Goal: Information Seeking & Learning: Find specific fact

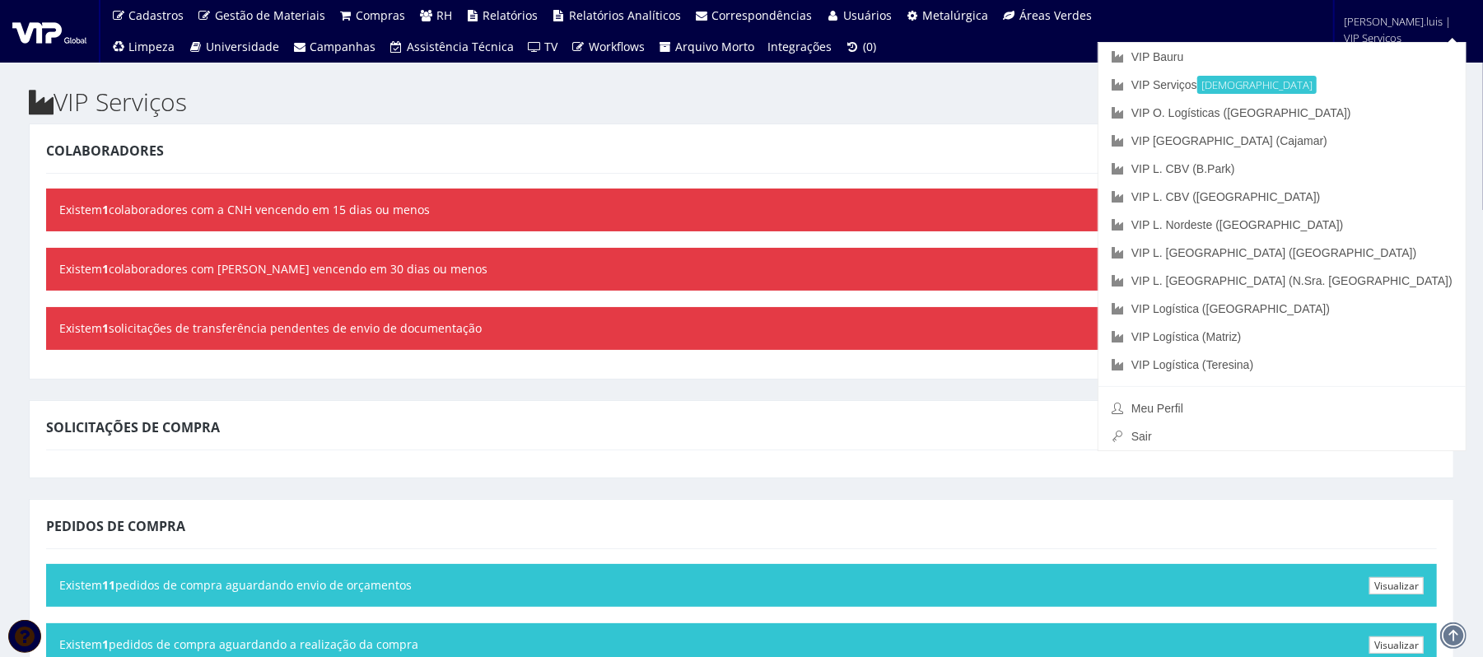
click at [1389, 16] on span "anderson.luis | VIP Serviços" at bounding box center [1403, 29] width 117 height 33
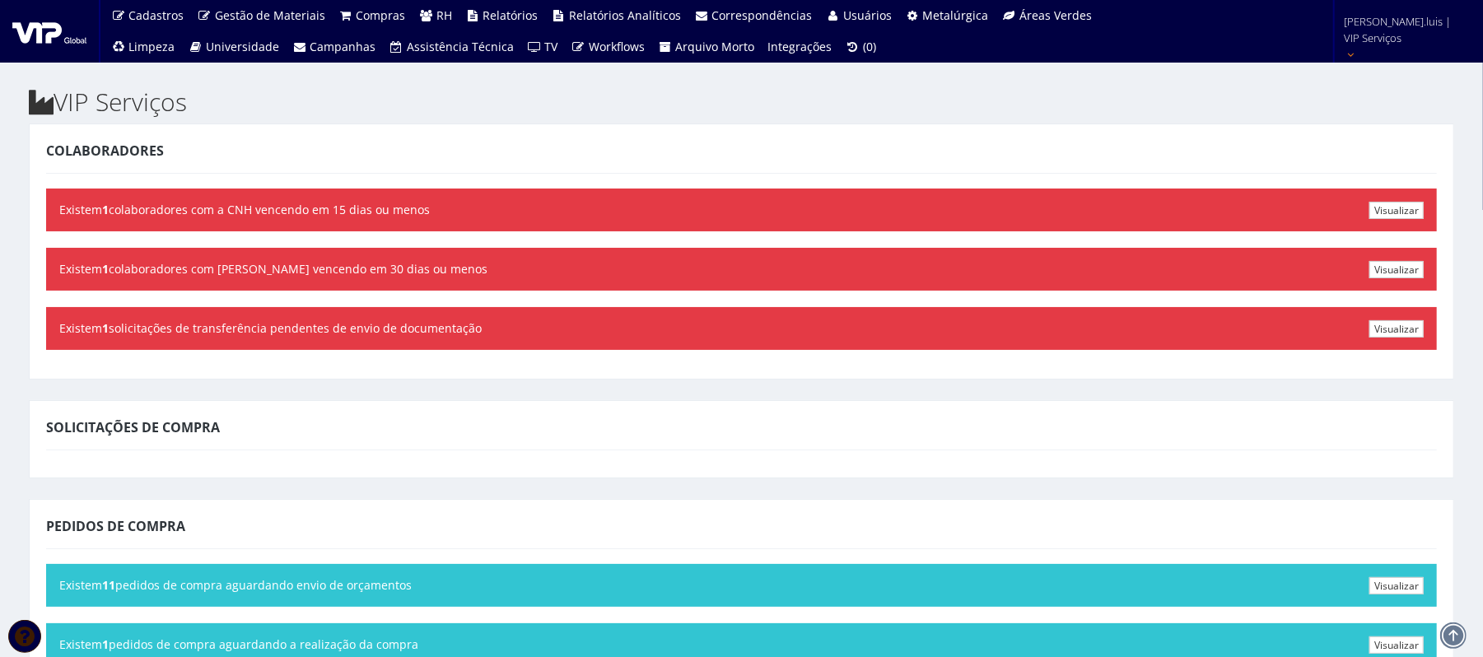
click at [1389, 16] on span "anderson.luis | VIP Serviços" at bounding box center [1403, 29] width 117 height 33
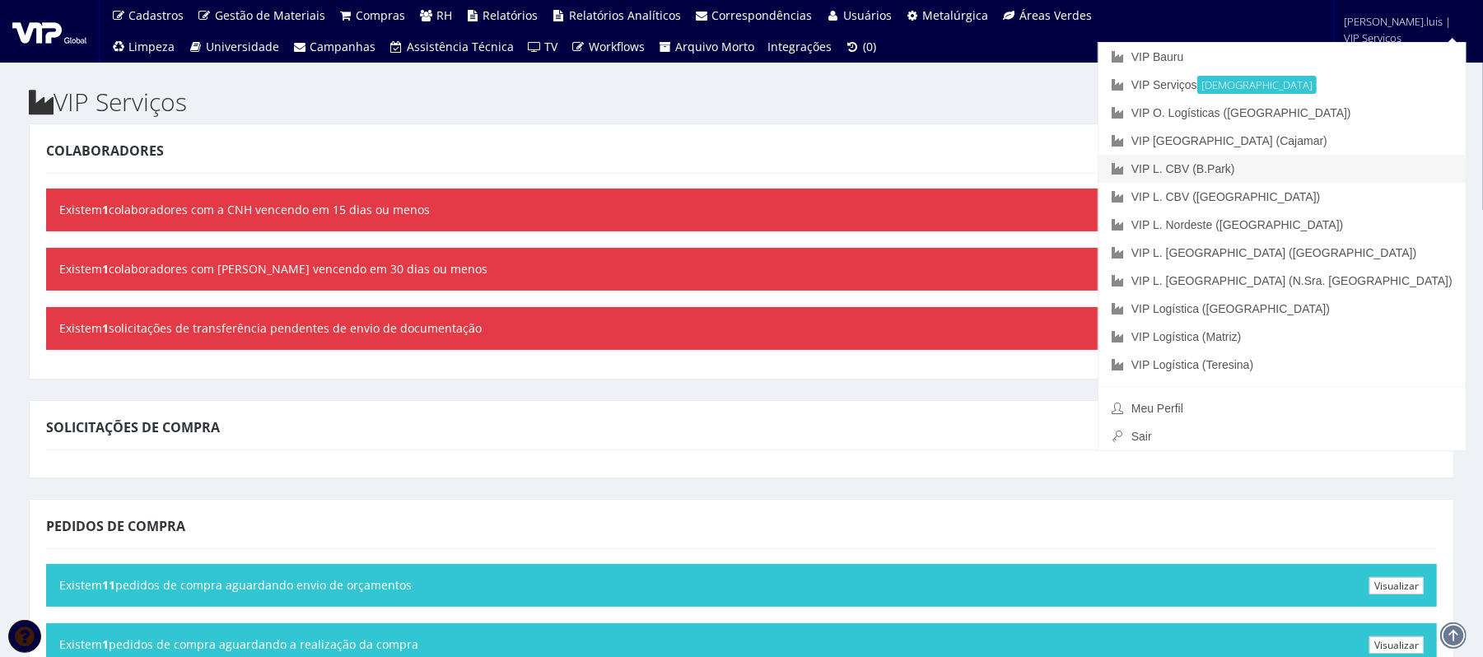
click at [1339, 166] on link "VIP L. CBV (B.Park)" at bounding box center [1282, 169] width 367 height 28
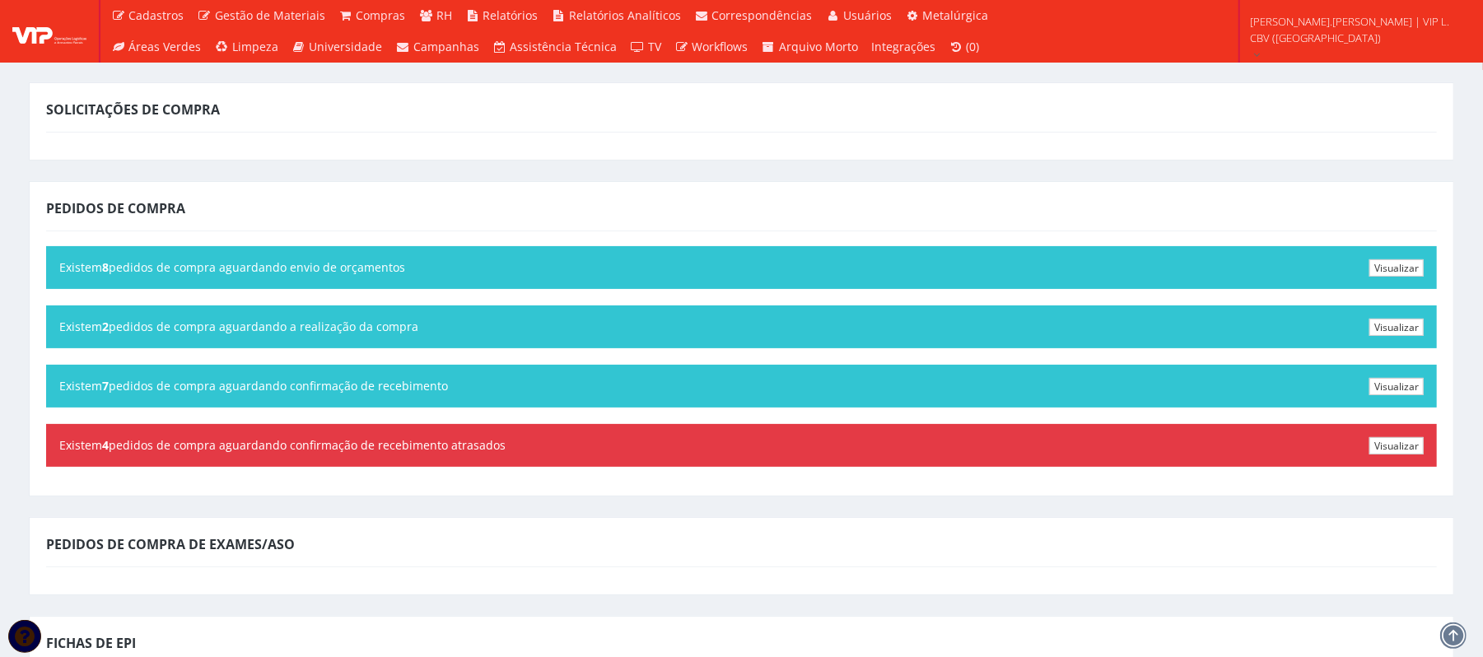
scroll to position [90, 0]
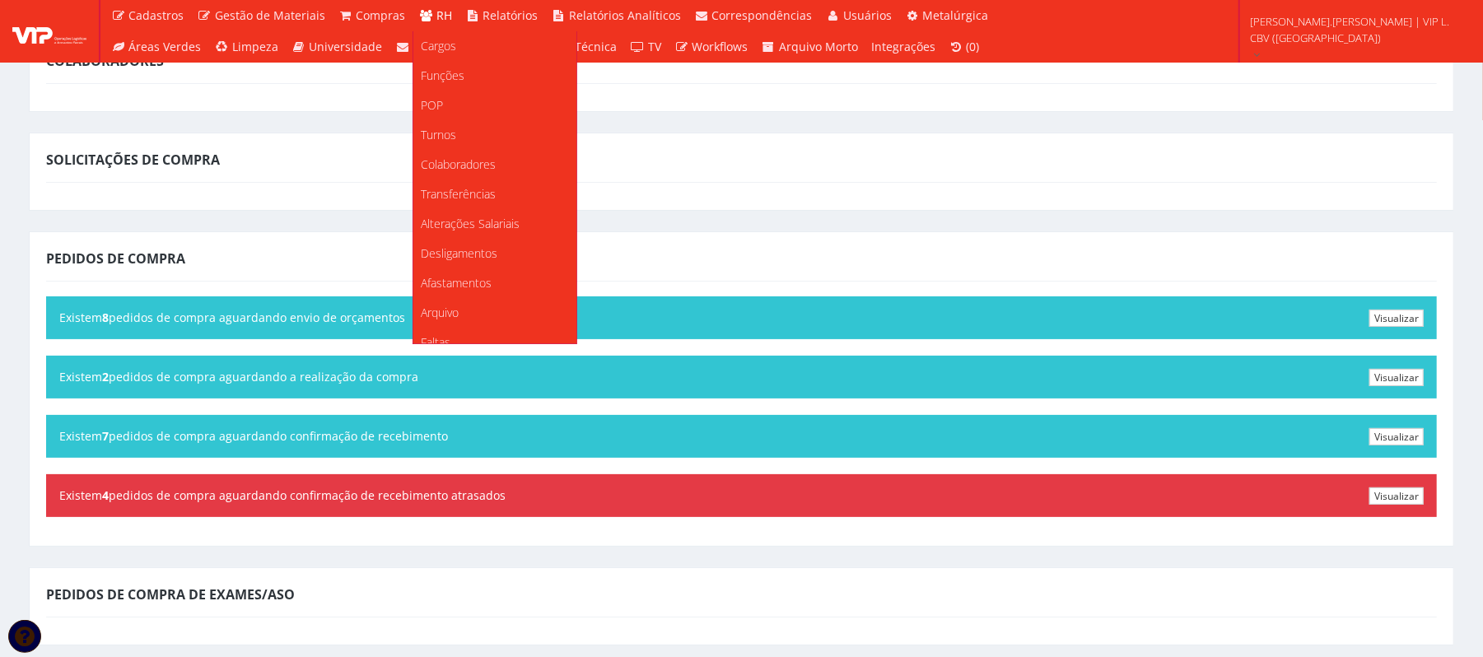
click at [436, 13] on span "RH" at bounding box center [444, 15] width 16 height 16
click at [473, 162] on span "Colaboradores" at bounding box center [459, 164] width 75 height 16
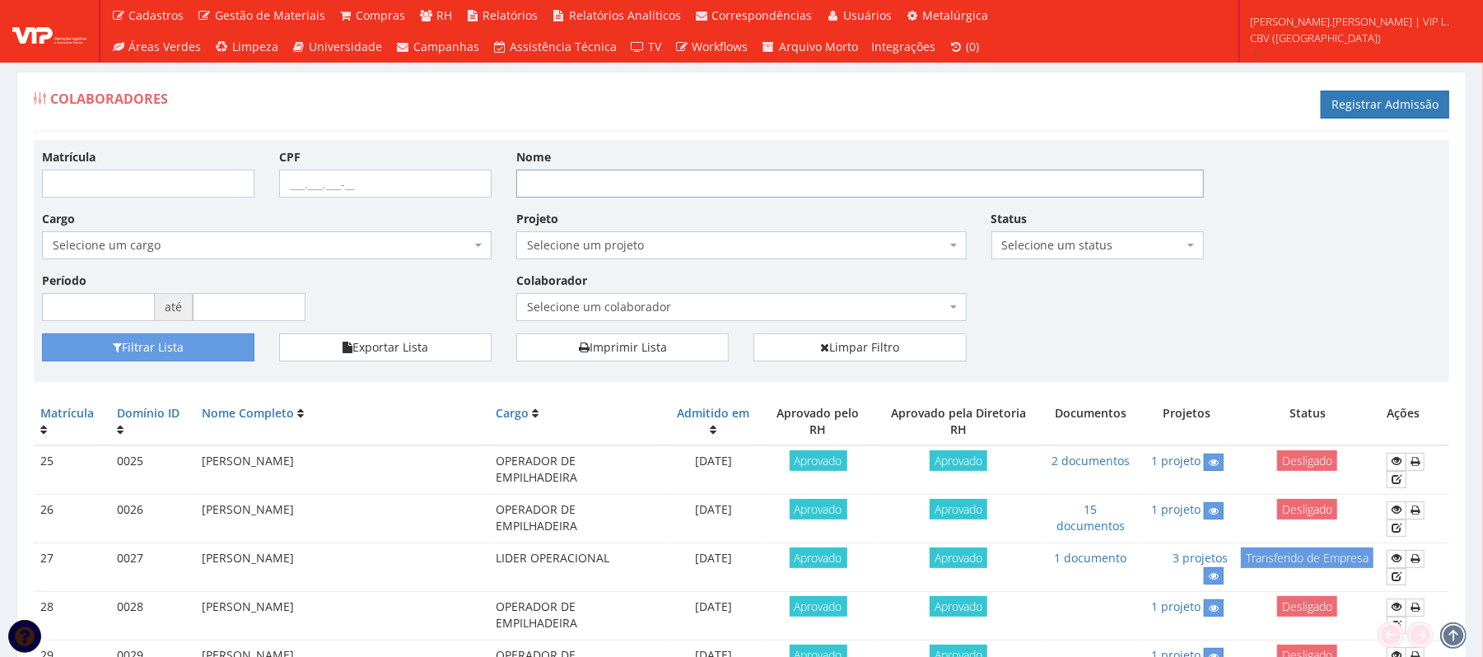
click at [567, 183] on input "Nome" at bounding box center [860, 184] width 688 height 28
type input "vitor"
click at [203, 343] on button "Filtrar Lista" at bounding box center [148, 348] width 212 height 28
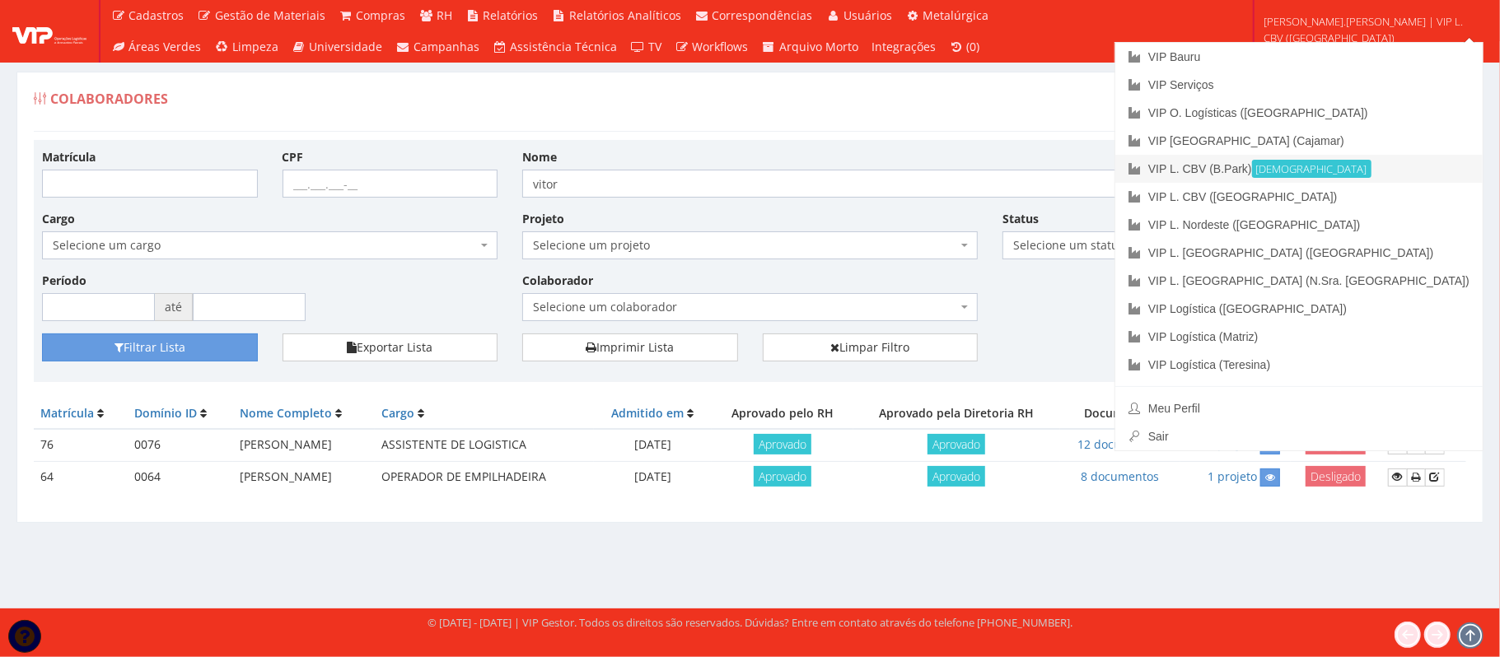
click at [1352, 171] on link "VIP L. CBV (B.Park) Ativa" at bounding box center [1298, 169] width 367 height 28
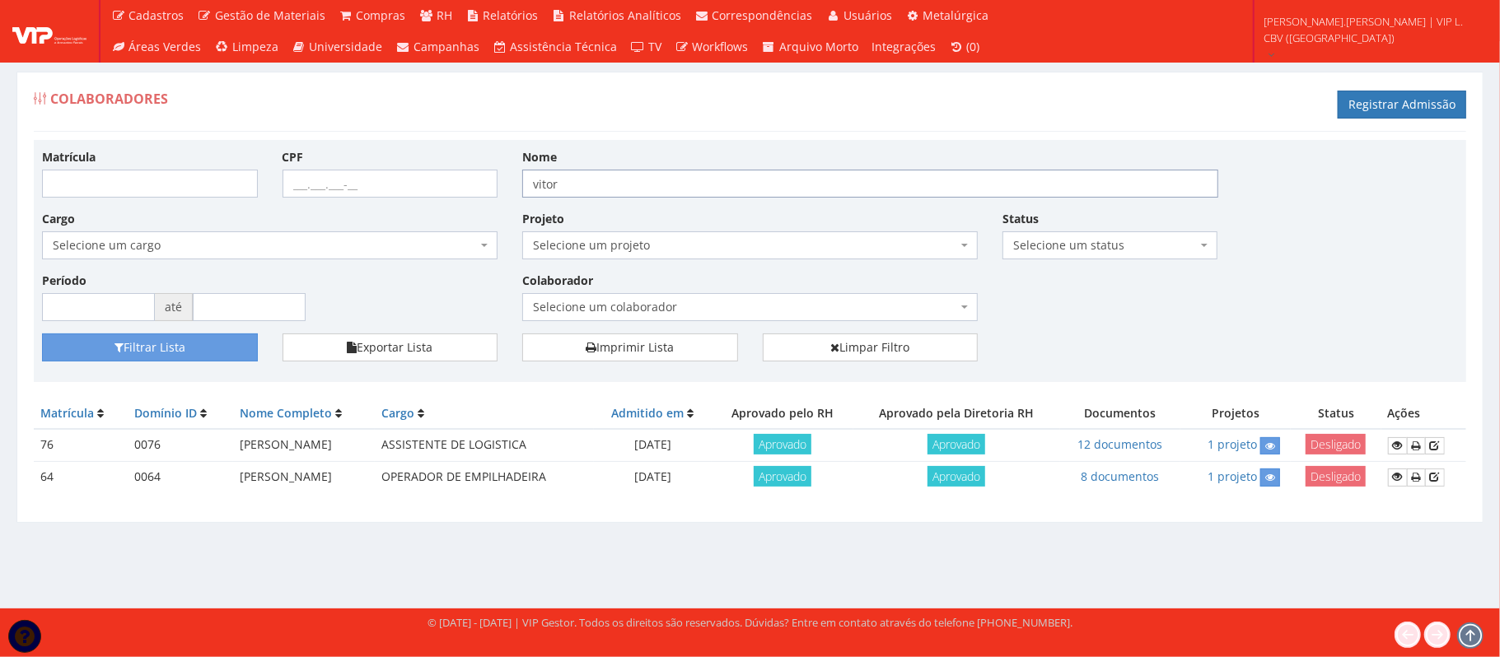
click at [630, 188] on input "vitor" at bounding box center [870, 184] width 696 height 28
type input "v"
click at [182, 366] on div "Filtrar Lista Exportar Lista Imprimir Lista Limpar Filtro" at bounding box center [750, 354] width 1440 height 40
click at [208, 350] on button "Filtrar Lista" at bounding box center [150, 348] width 216 height 28
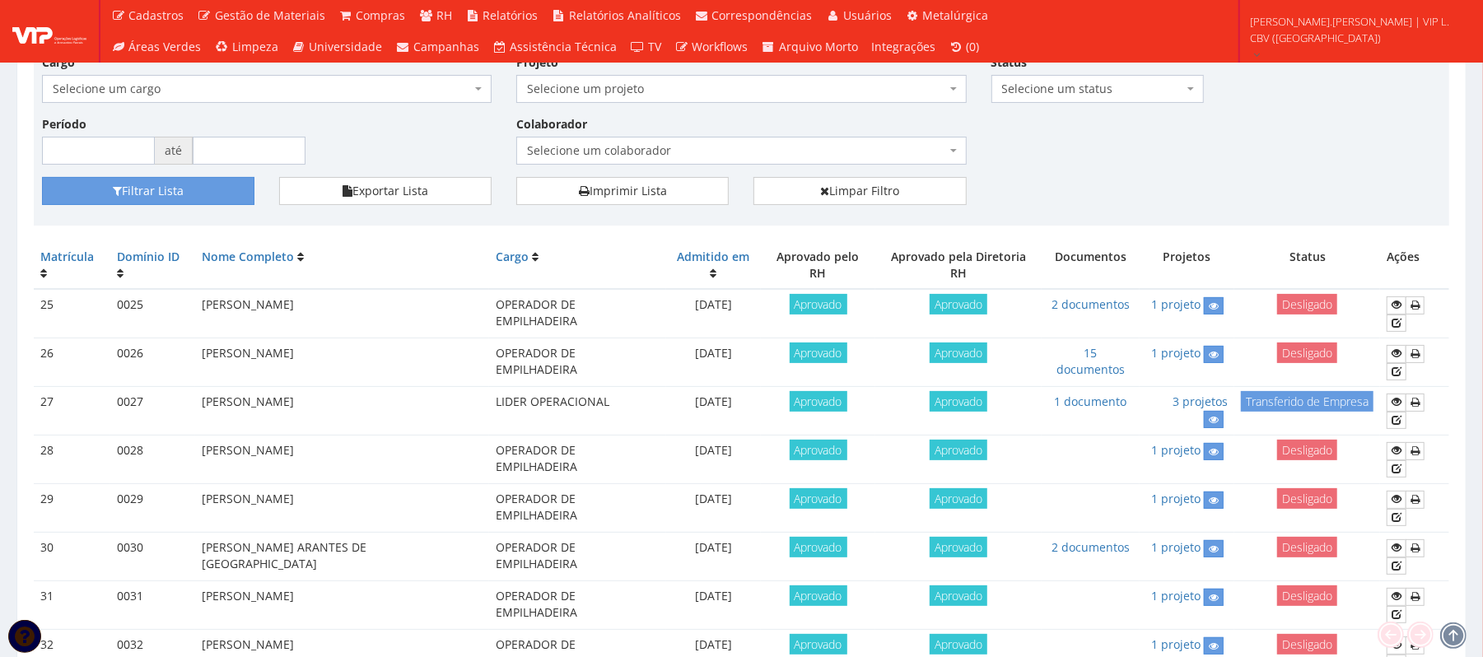
scroll to position [48, 0]
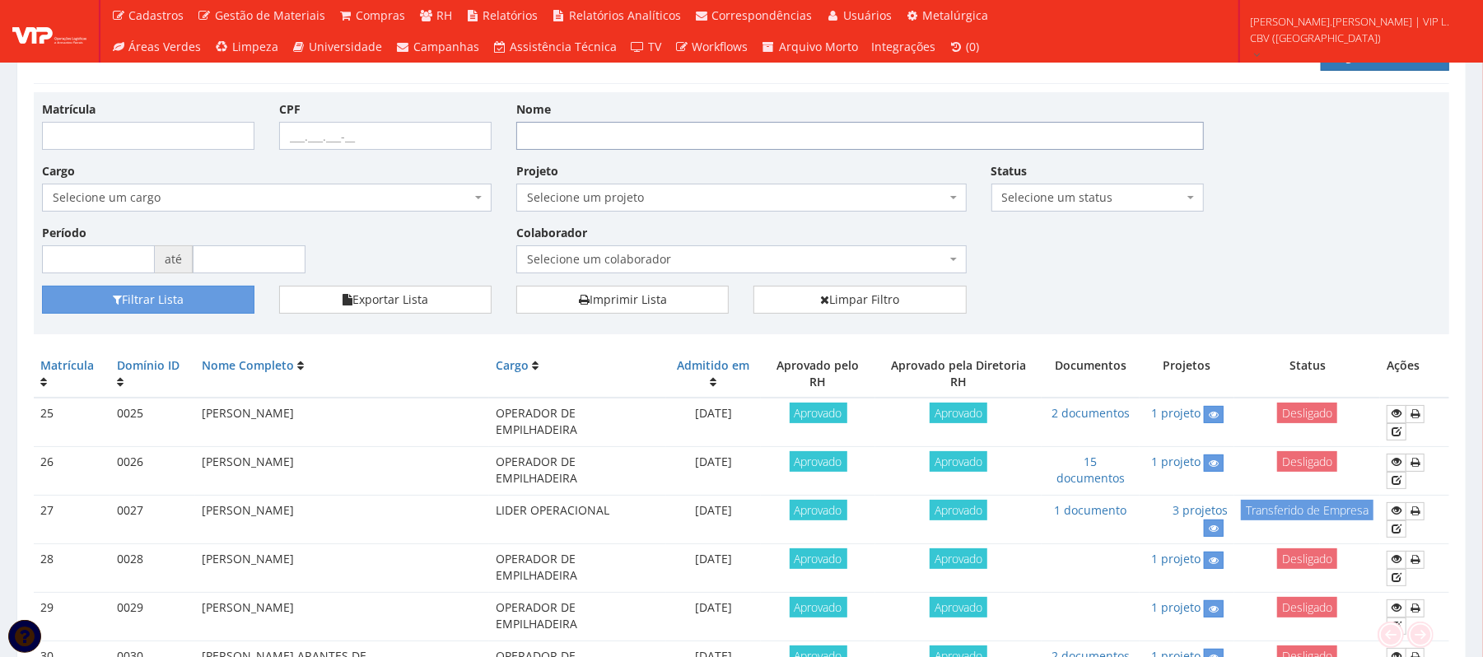
click at [692, 142] on input "Nome" at bounding box center [860, 136] width 688 height 28
type input "victor"
click at [191, 291] on button "Filtrar Lista" at bounding box center [148, 300] width 212 height 28
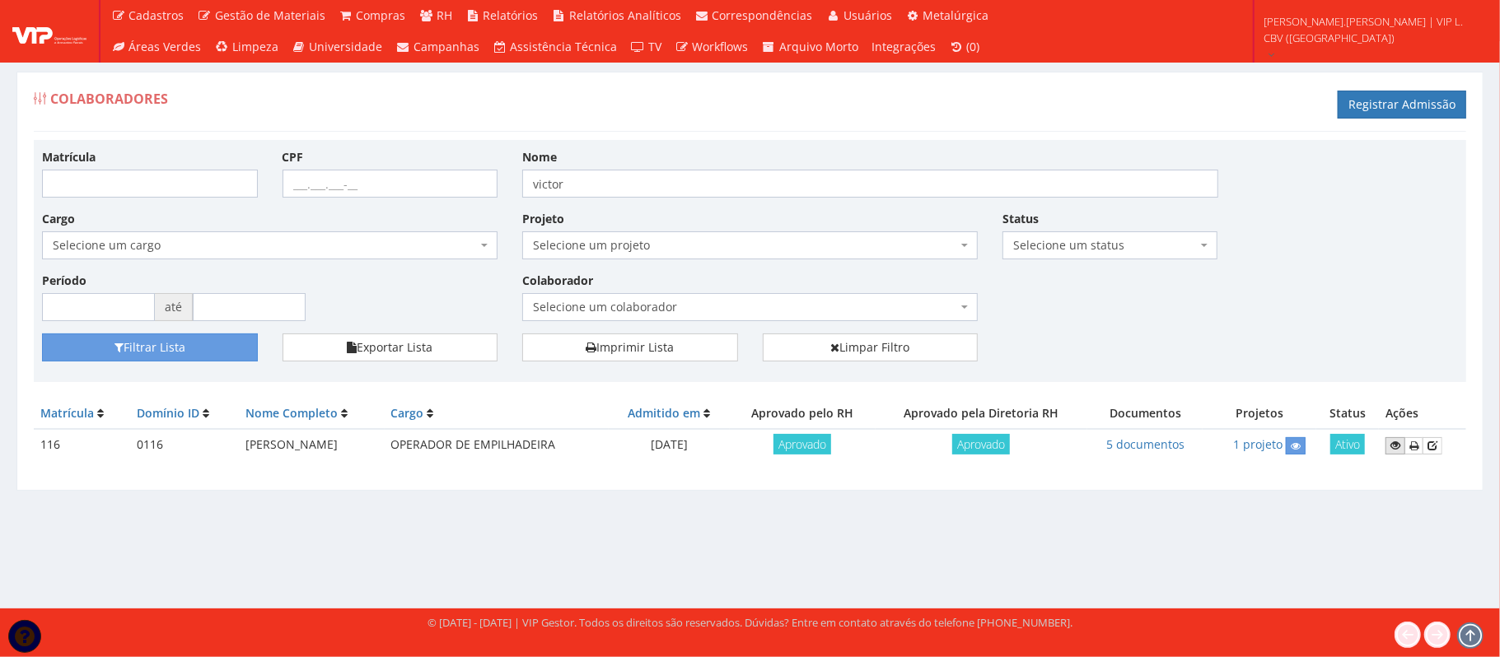
click at [1395, 446] on icon at bounding box center [1395, 446] width 10 height 12
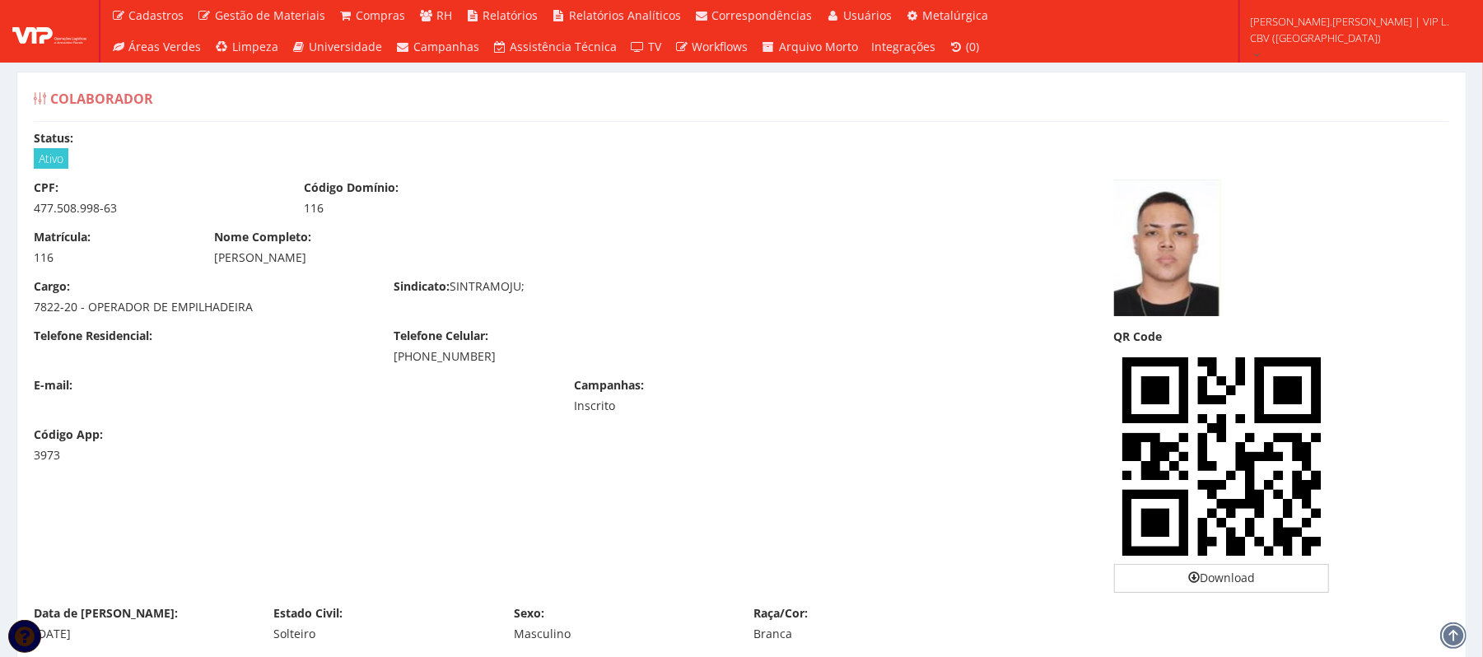
drag, startPoint x: 215, startPoint y: 258, endPoint x: 399, endPoint y: 259, distance: 183.7
click at [399, 259] on div "[PERSON_NAME]" at bounding box center [562, 258] width 696 height 16
copy div "[PERSON_NAME]"
